Goal: Task Accomplishment & Management: Use online tool/utility

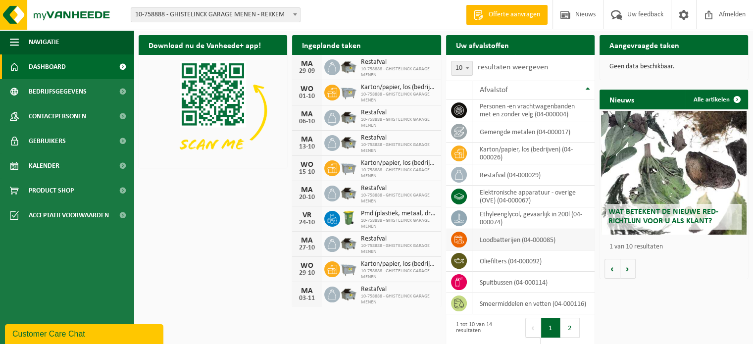
click at [509, 240] on td "loodbatterijen (04-000085)" at bounding box center [533, 239] width 122 height 21
click at [462, 238] on icon at bounding box center [459, 240] width 10 height 10
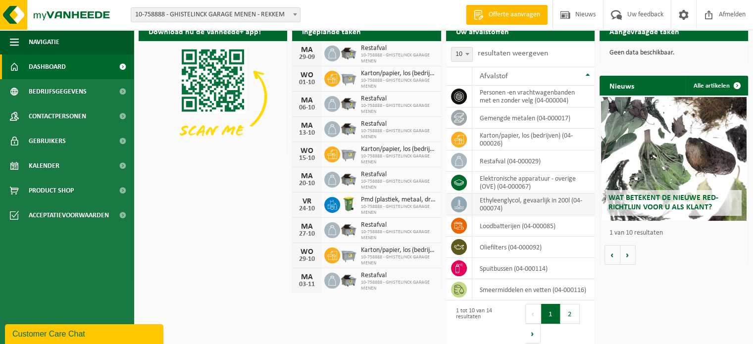
scroll to position [21, 0]
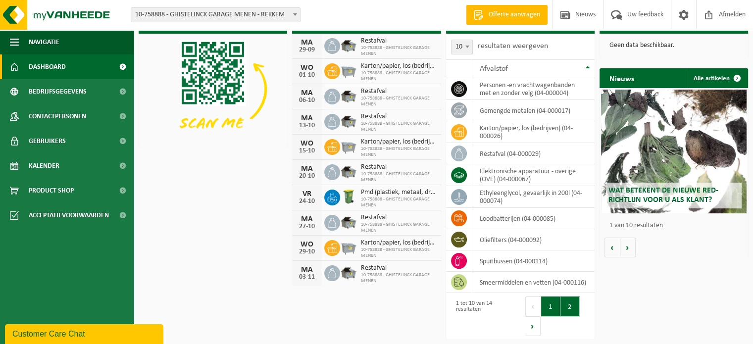
click at [565, 307] on button "2" at bounding box center [570, 307] width 19 height 20
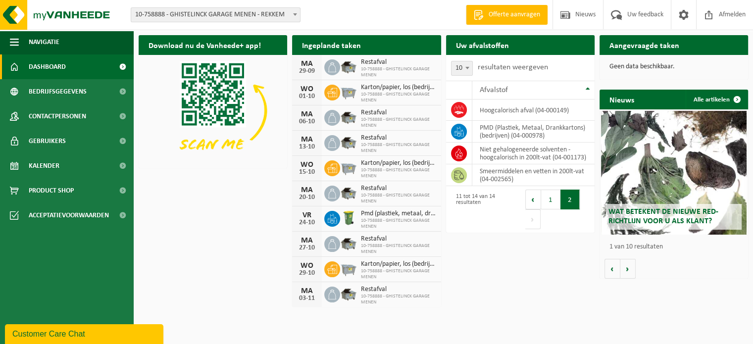
scroll to position [0, 0]
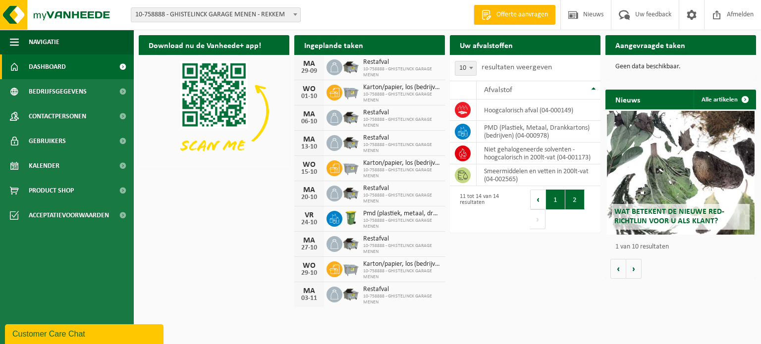
click at [556, 203] on button "1" at bounding box center [555, 200] width 19 height 20
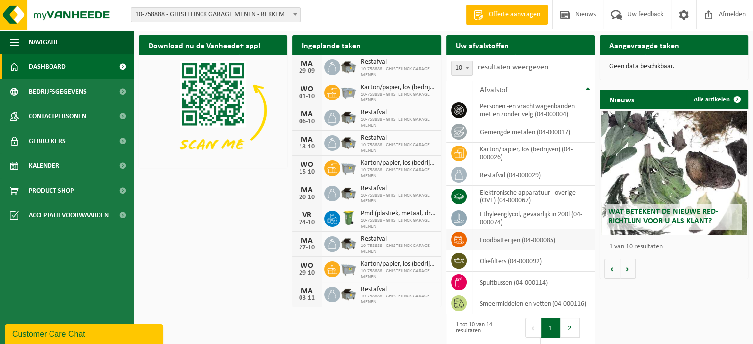
click at [513, 239] on td "loodbatterijen (04-000085)" at bounding box center [533, 239] width 122 height 21
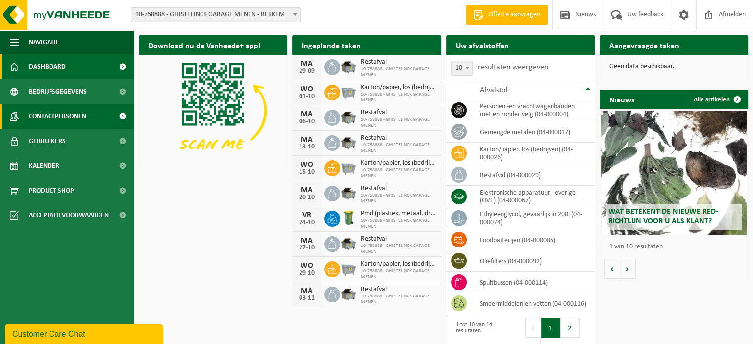
click at [50, 117] on span "Contactpersonen" at bounding box center [57, 116] width 57 height 25
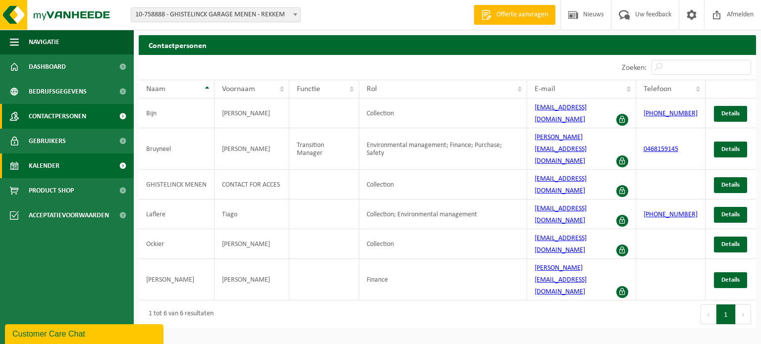
click at [50, 164] on span "Kalender" at bounding box center [44, 166] width 31 height 25
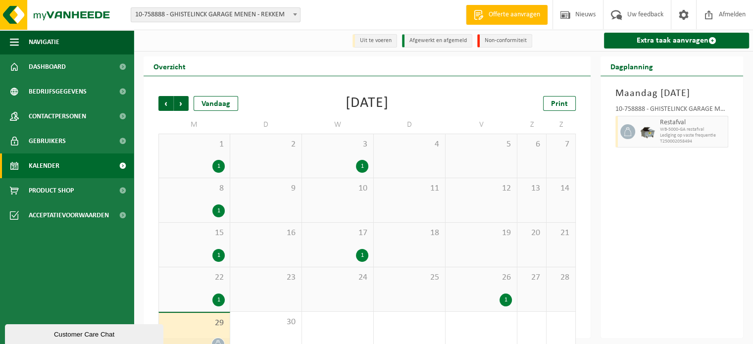
click at [374, 42] on li "Uit te voeren" at bounding box center [375, 40] width 45 height 13
click at [677, 39] on link "Extra taak aanvragen" at bounding box center [676, 41] width 145 height 16
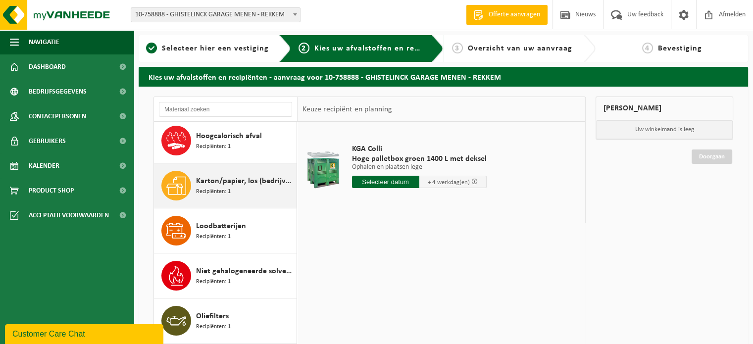
scroll to position [149, 0]
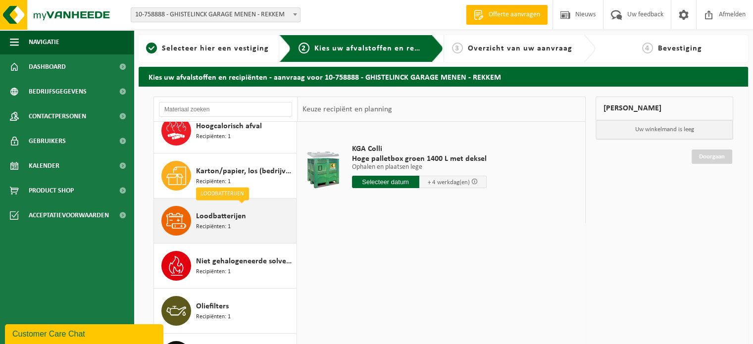
click at [216, 215] on span "Loodbatterijen" at bounding box center [221, 216] width 50 height 12
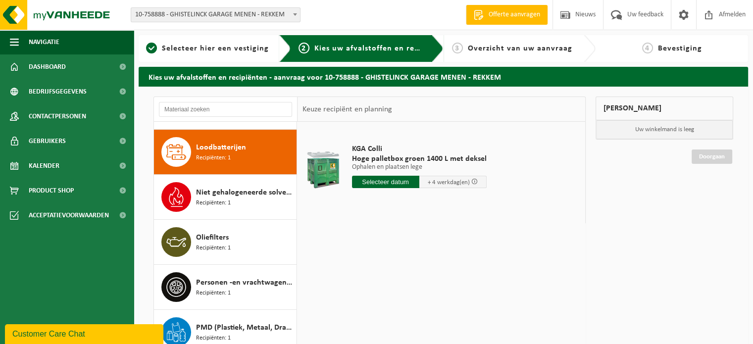
scroll to position [225, 0]
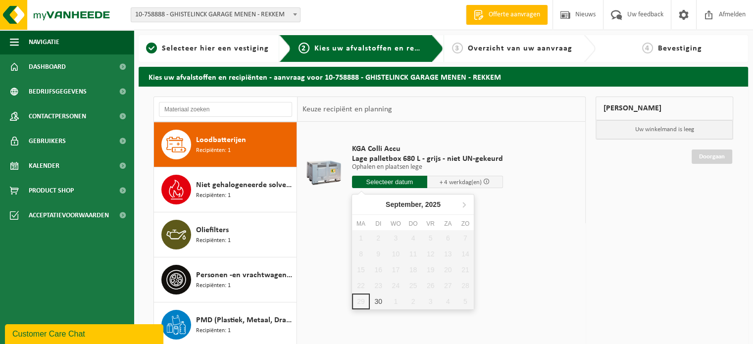
click at [379, 185] on input "text" at bounding box center [390, 182] width 76 height 12
click at [377, 302] on div "30" at bounding box center [378, 302] width 17 height 16
type input "Van 2025-09-30"
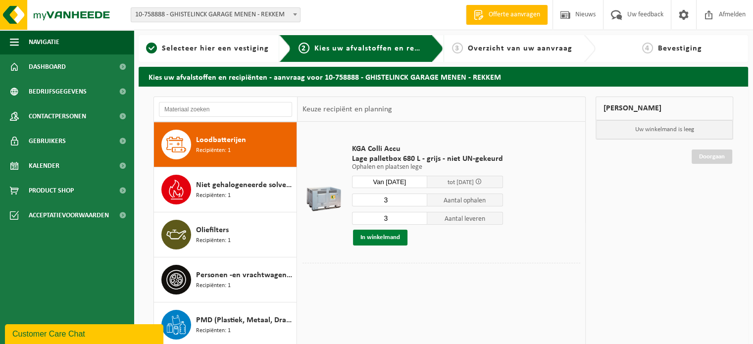
click at [375, 237] on button "In winkelmand" at bounding box center [380, 238] width 54 height 16
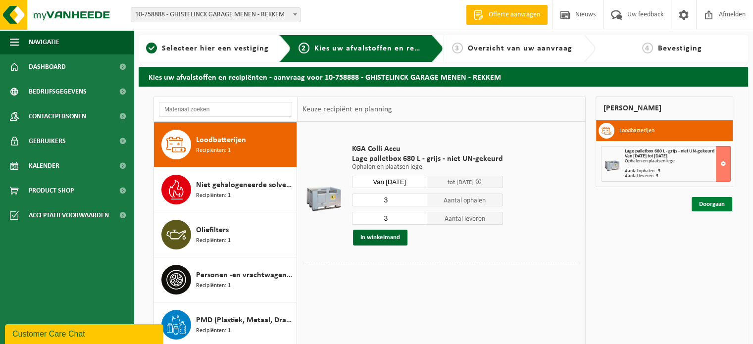
click at [717, 206] on link "Doorgaan" at bounding box center [712, 204] width 41 height 14
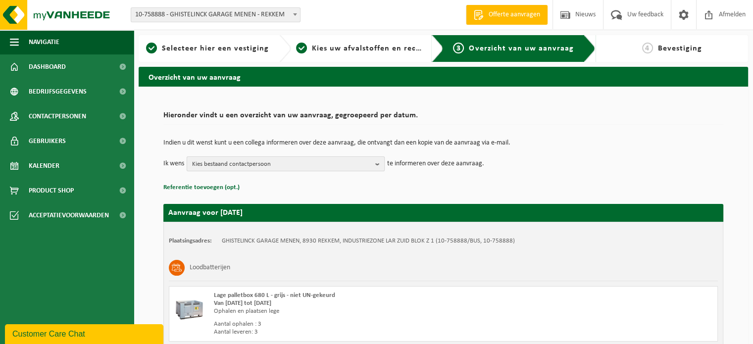
click at [378, 163] on b "button" at bounding box center [379, 164] width 9 height 14
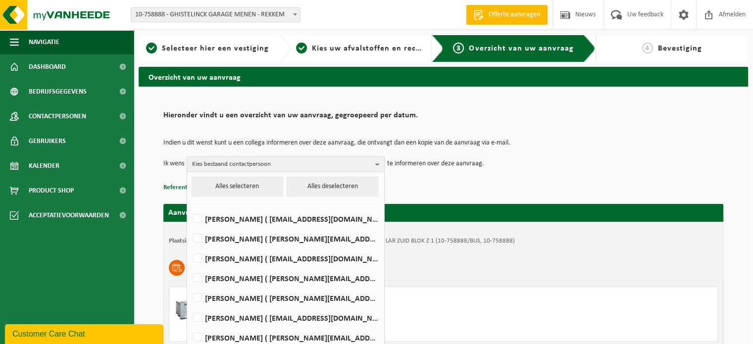
click at [379, 163] on b "button" at bounding box center [379, 164] width 9 height 14
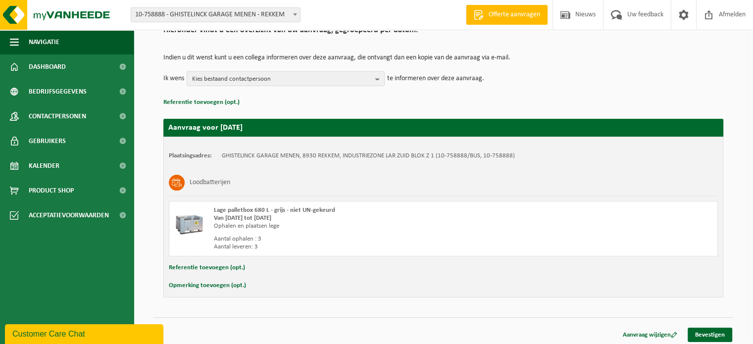
scroll to position [88, 0]
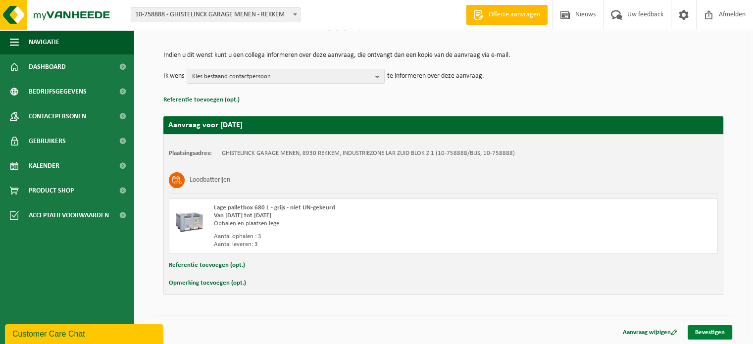
click at [717, 331] on link "Bevestigen" at bounding box center [710, 332] width 45 height 14
